Goal: Information Seeking & Learning: Learn about a topic

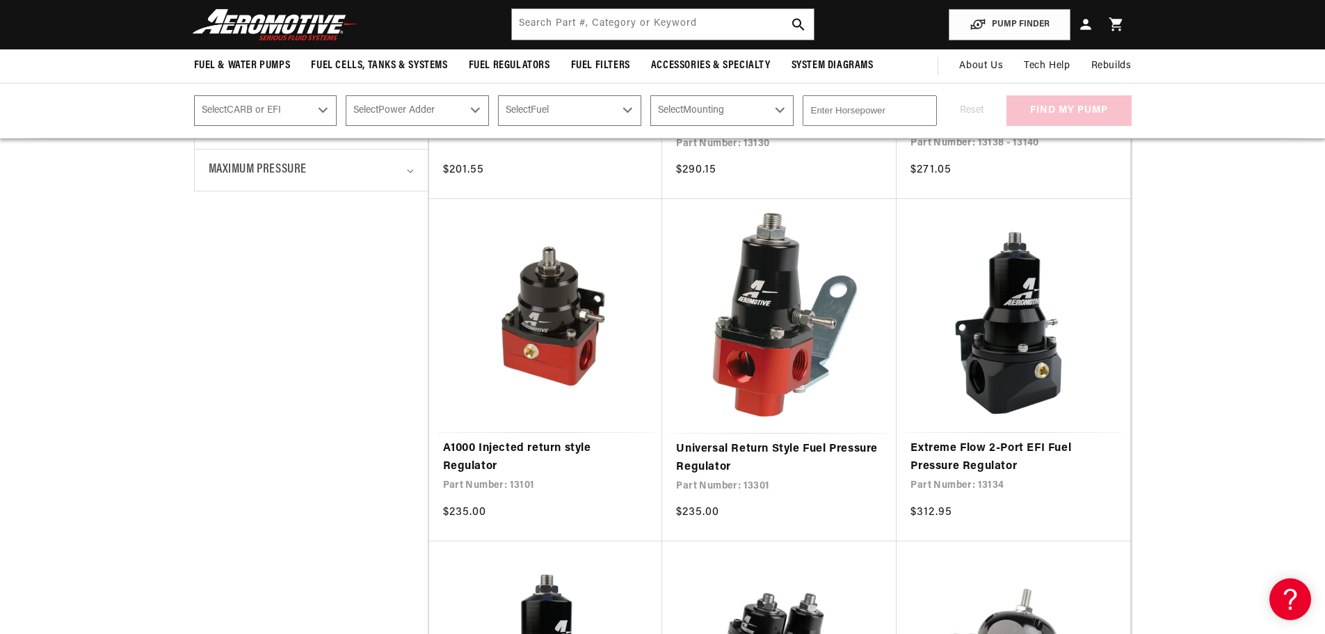
scroll to position [348, 0]
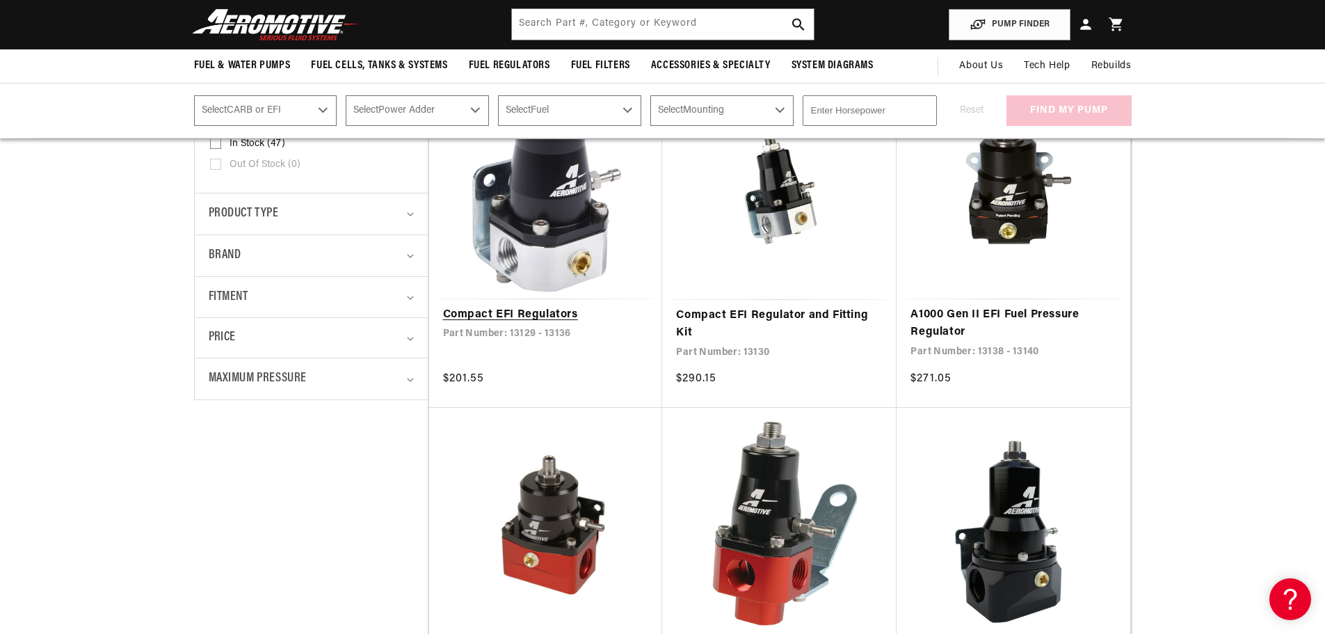
click at [518, 310] on link "Compact EFI Regulators" at bounding box center [546, 315] width 206 height 18
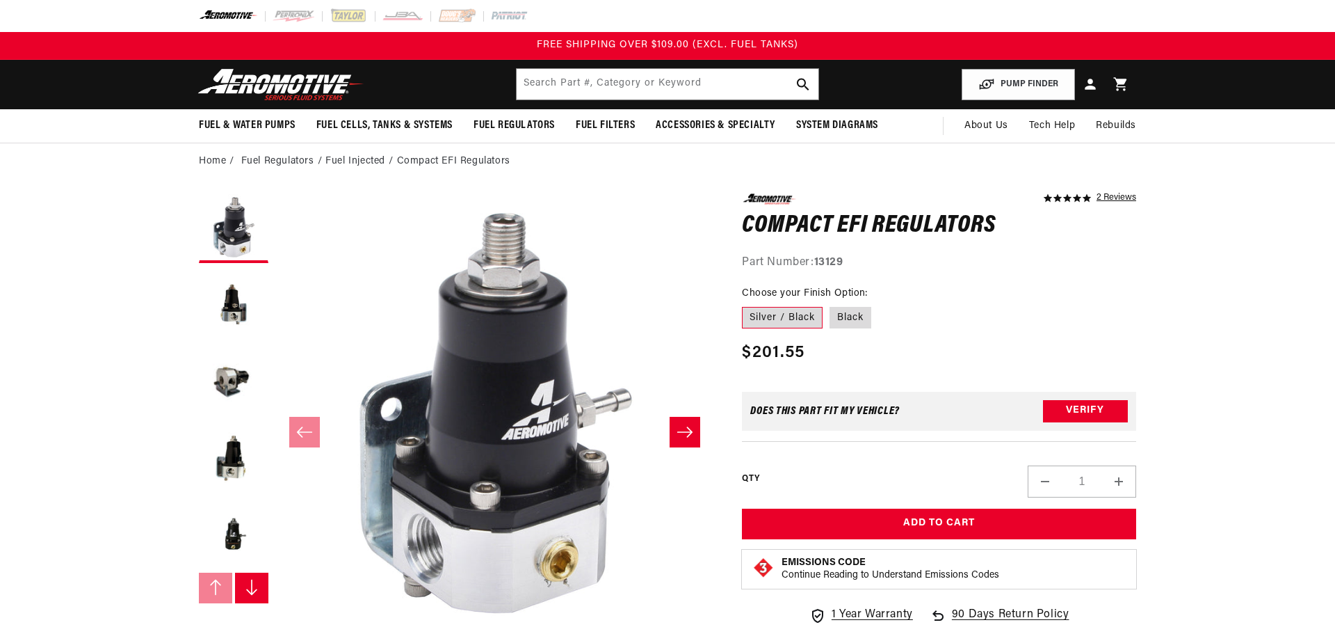
click at [678, 425] on icon "Slide right" at bounding box center [685, 432] width 17 height 14
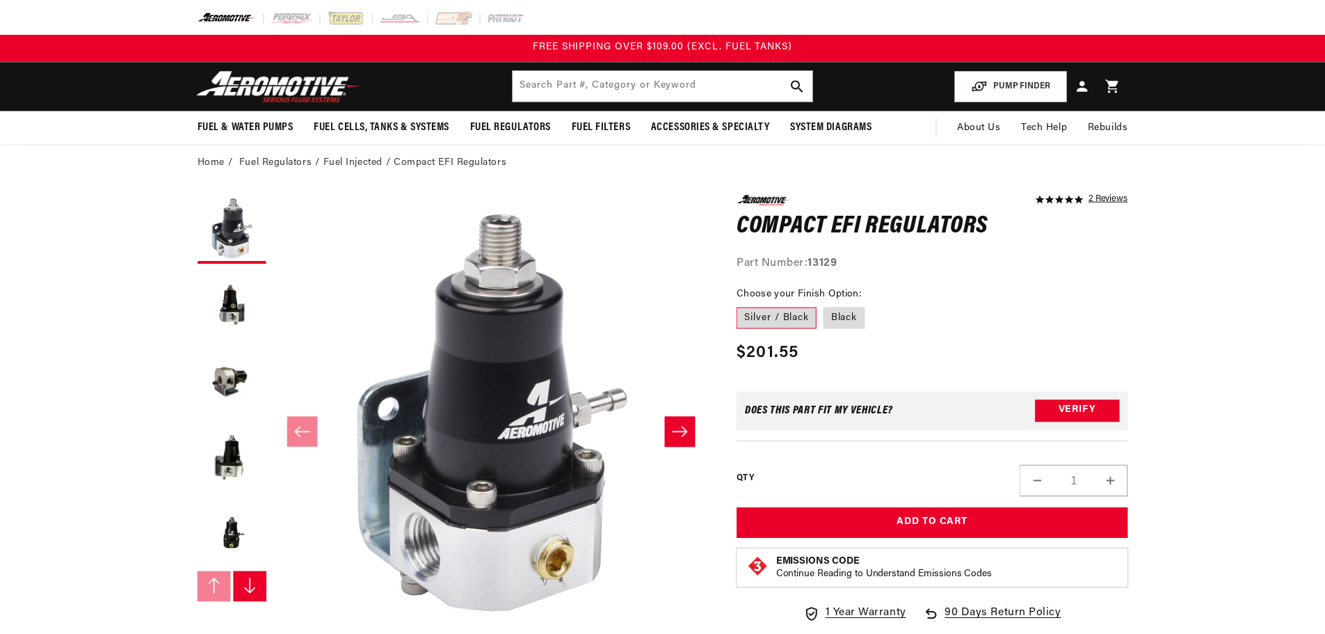
scroll to position [278, 0]
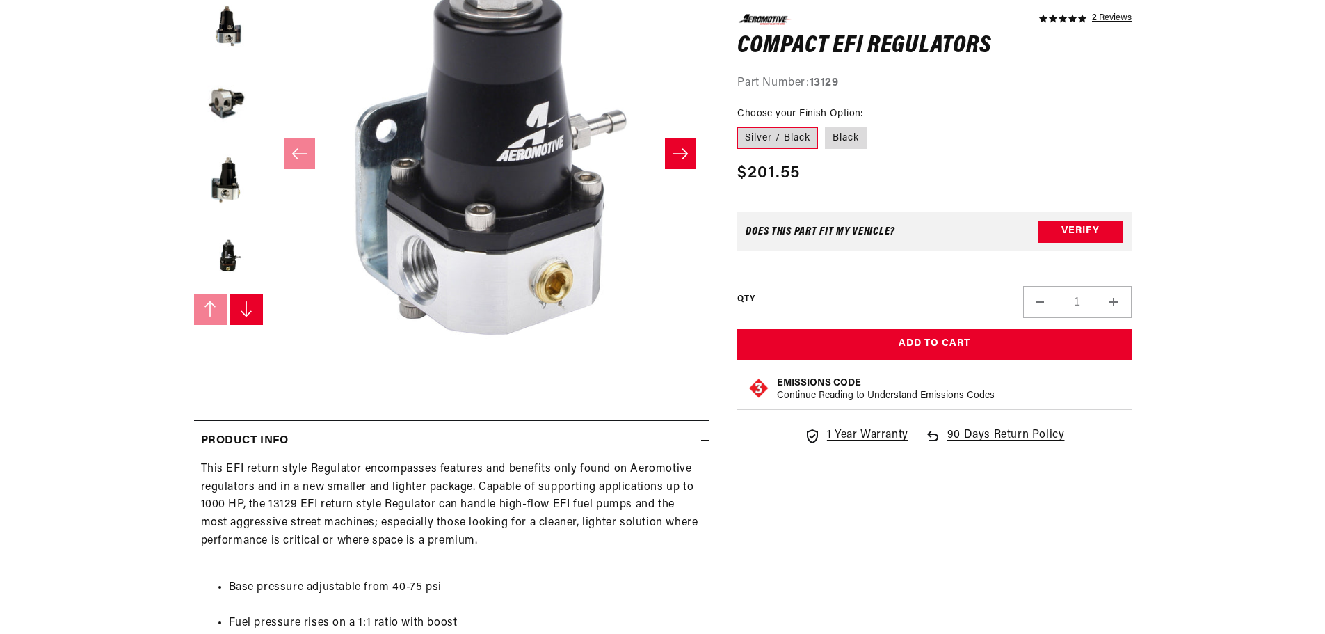
click at [678, 147] on icon "Slide right" at bounding box center [680, 154] width 17 height 14
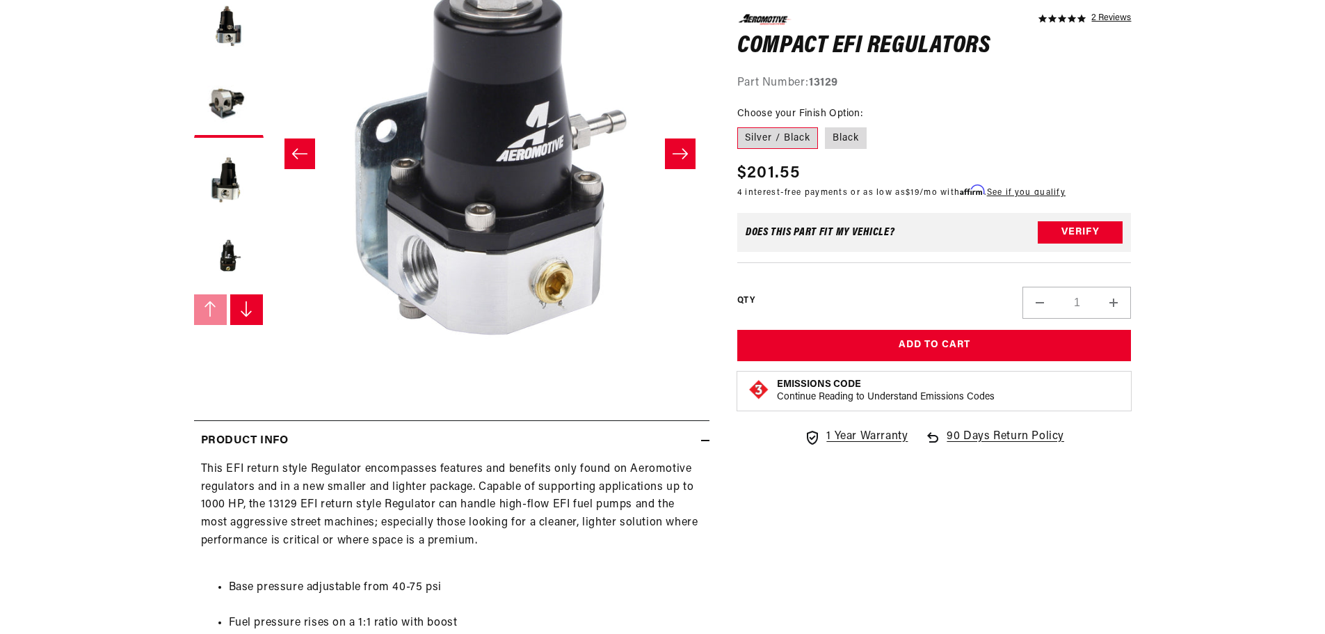
scroll to position [0, 878]
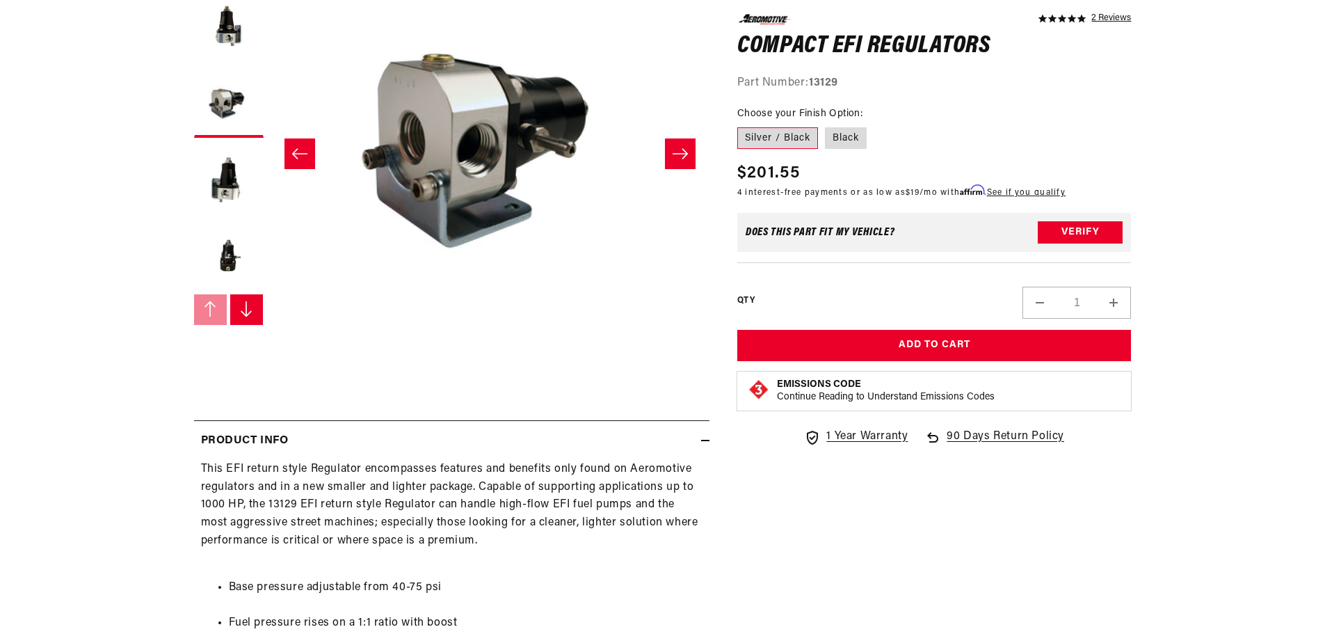
click at [678, 147] on icon "Slide right" at bounding box center [680, 154] width 17 height 14
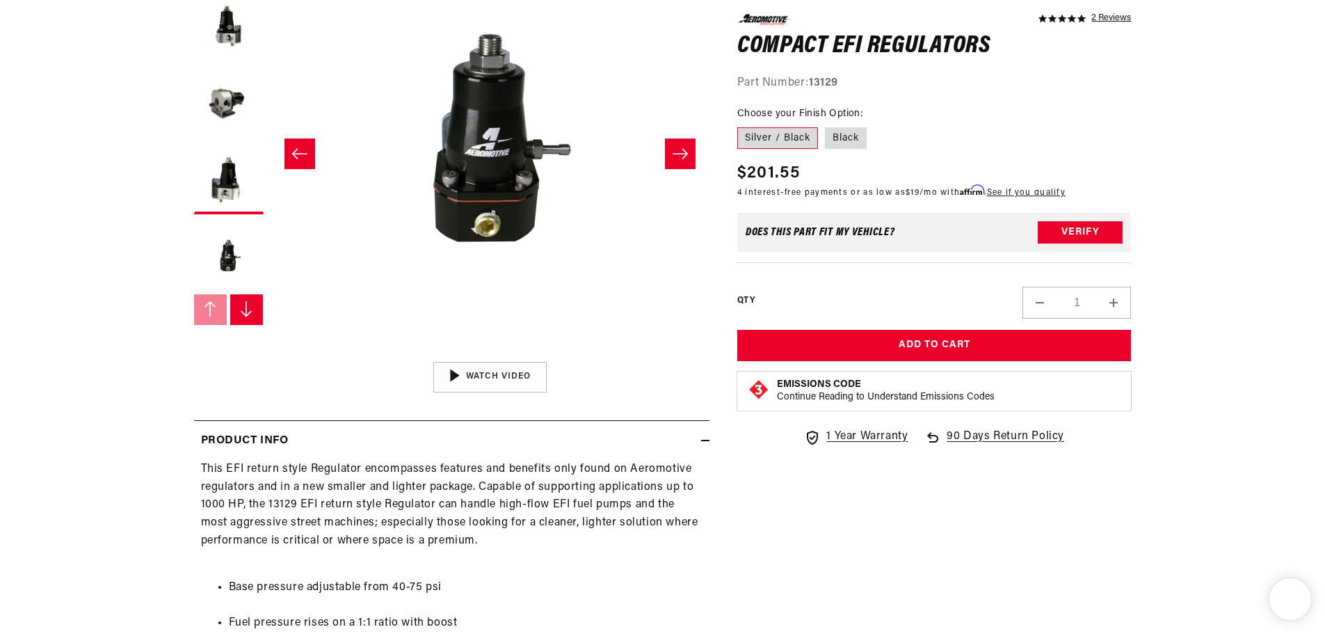
click at [678, 147] on icon "Slide right" at bounding box center [680, 154] width 17 height 14
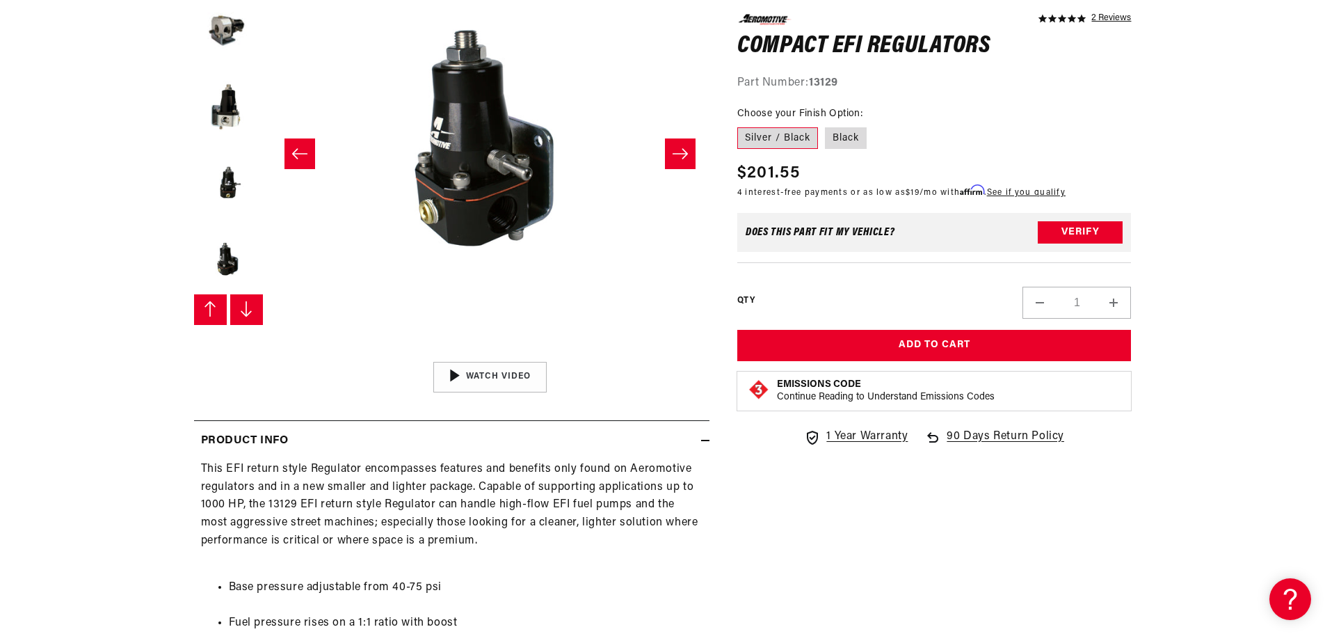
scroll to position [76, 0]
click at [678, 147] on icon "Slide right" at bounding box center [680, 154] width 17 height 14
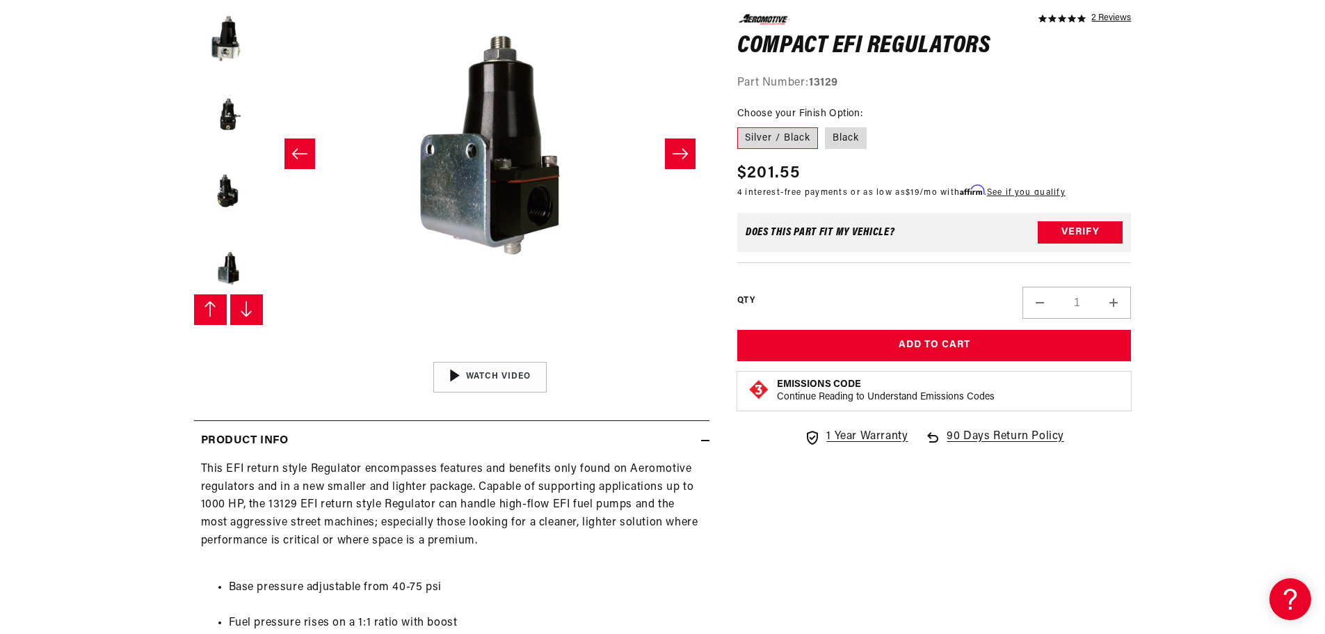
scroll to position [153, 0]
click at [678, 147] on icon "Slide right" at bounding box center [680, 154] width 17 height 14
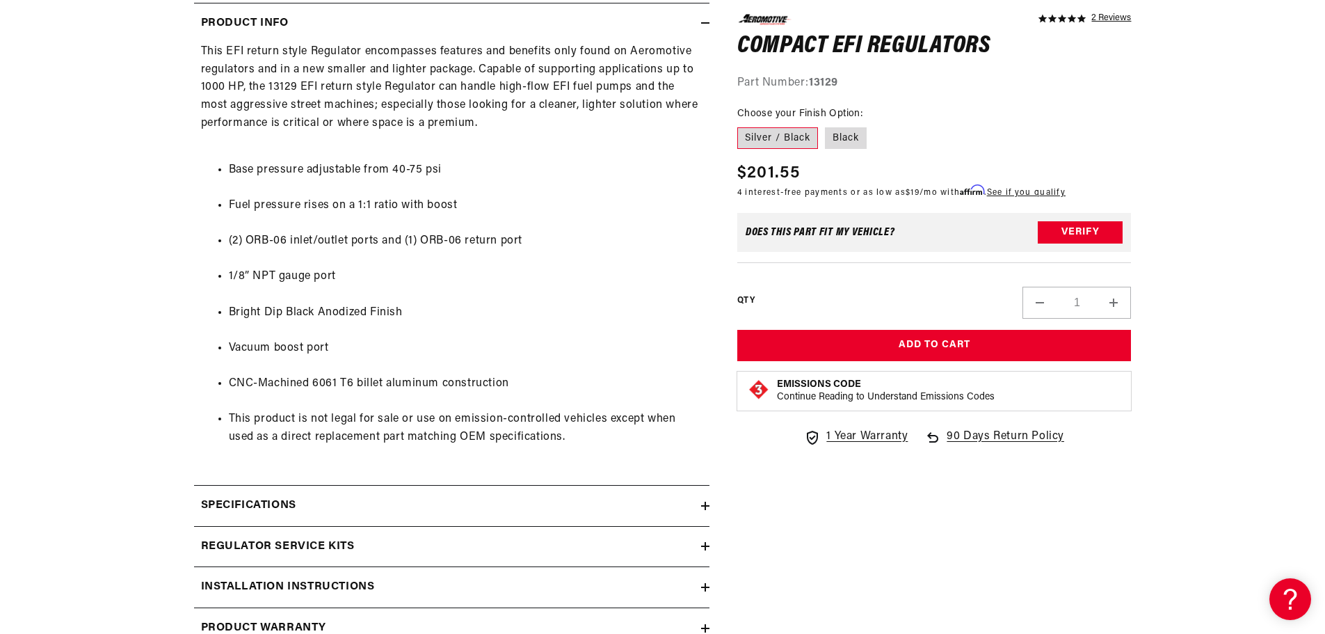
scroll to position [1043, 0]
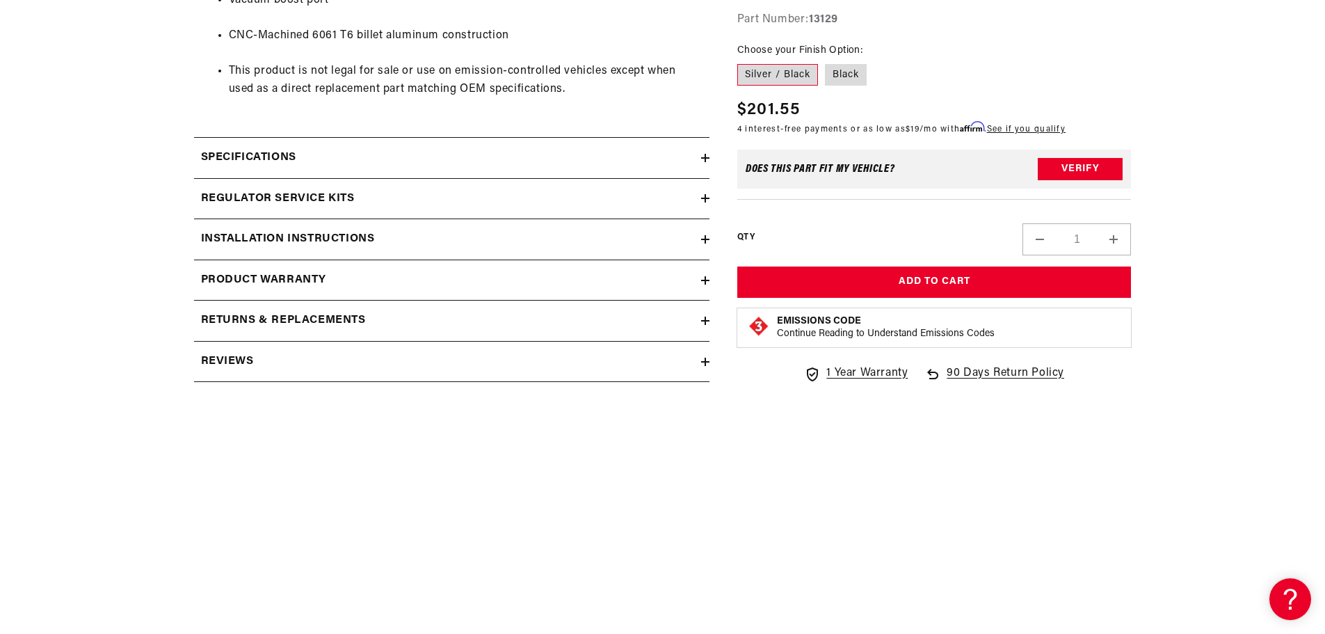
click at [280, 194] on h2 "Regulator Service Kits" at bounding box center [278, 199] width 154 height 18
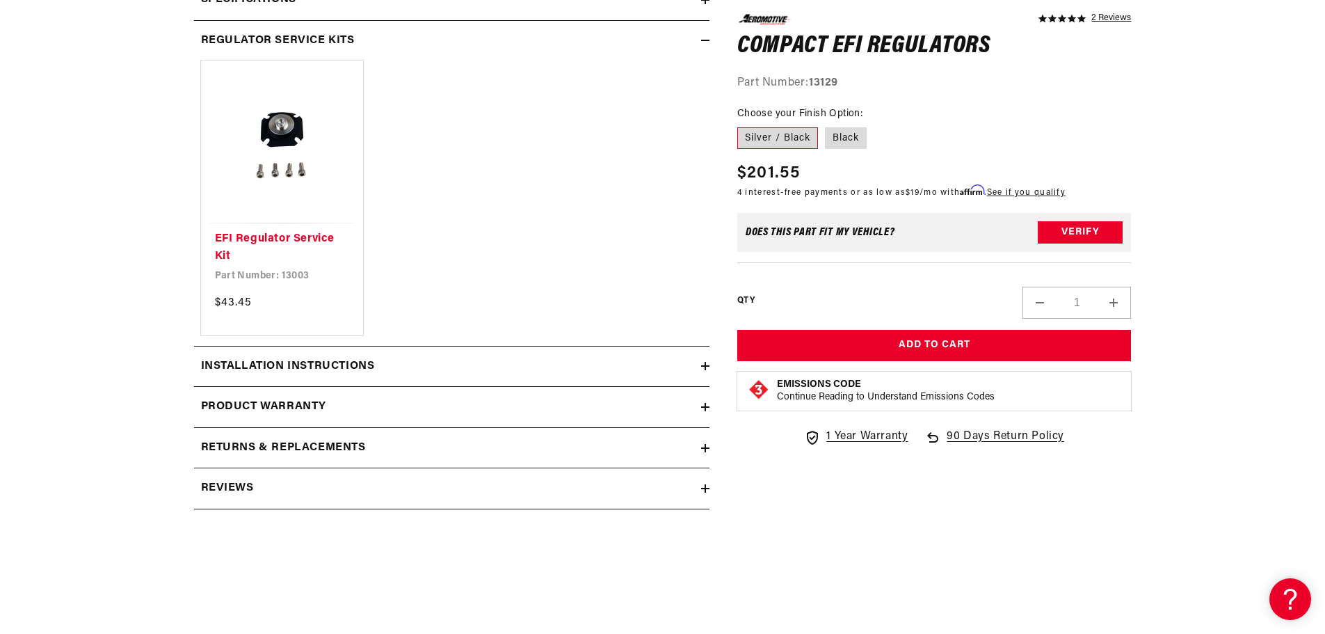
scroll to position [1321, 0]
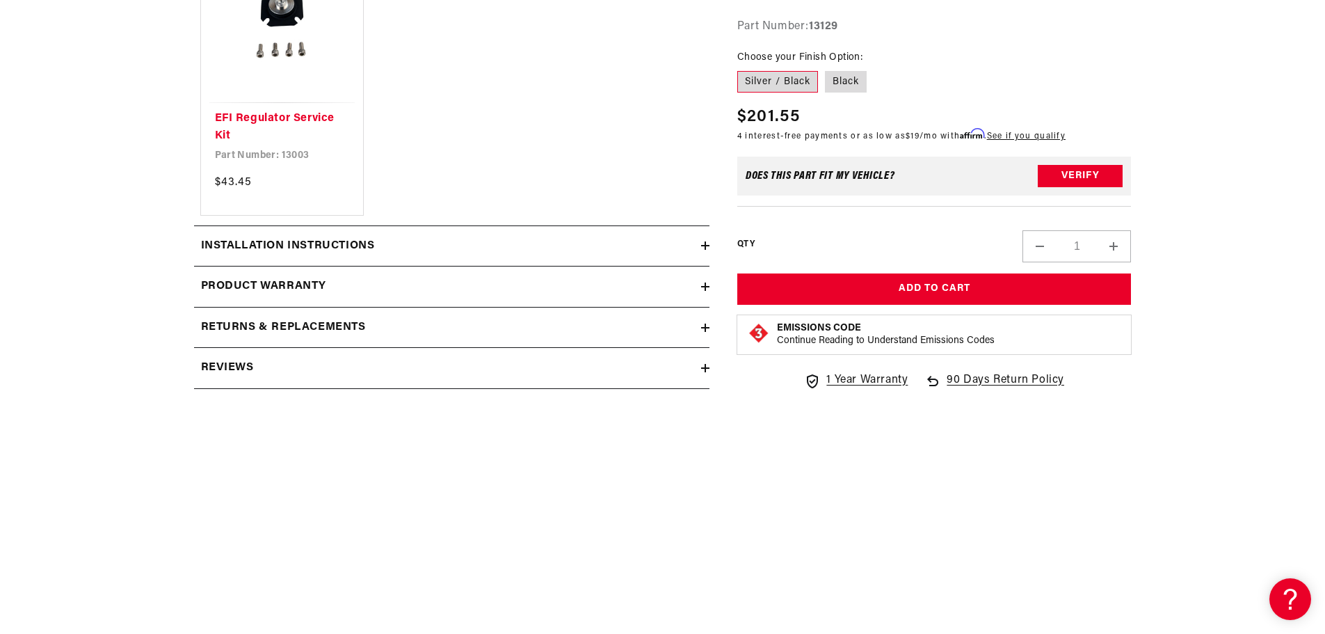
click at [334, 245] on h2 "Installation Instructions" at bounding box center [288, 246] width 174 height 18
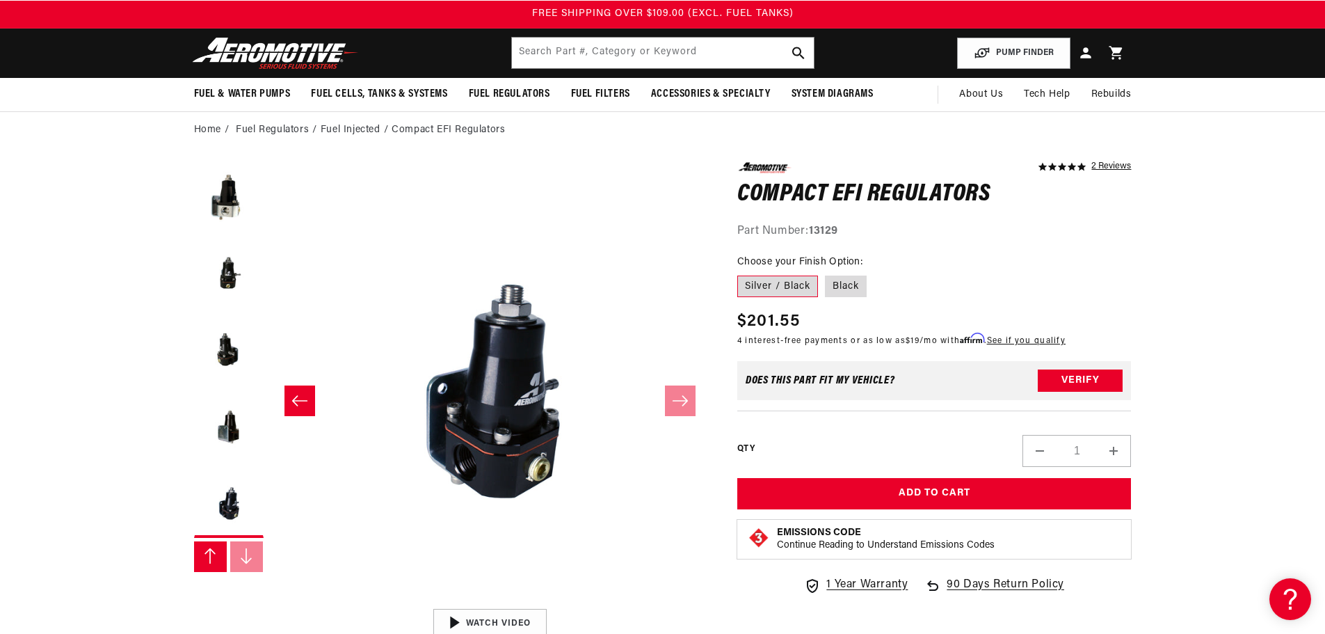
scroll to position [0, 0]
